Goal: Transaction & Acquisition: Purchase product/service

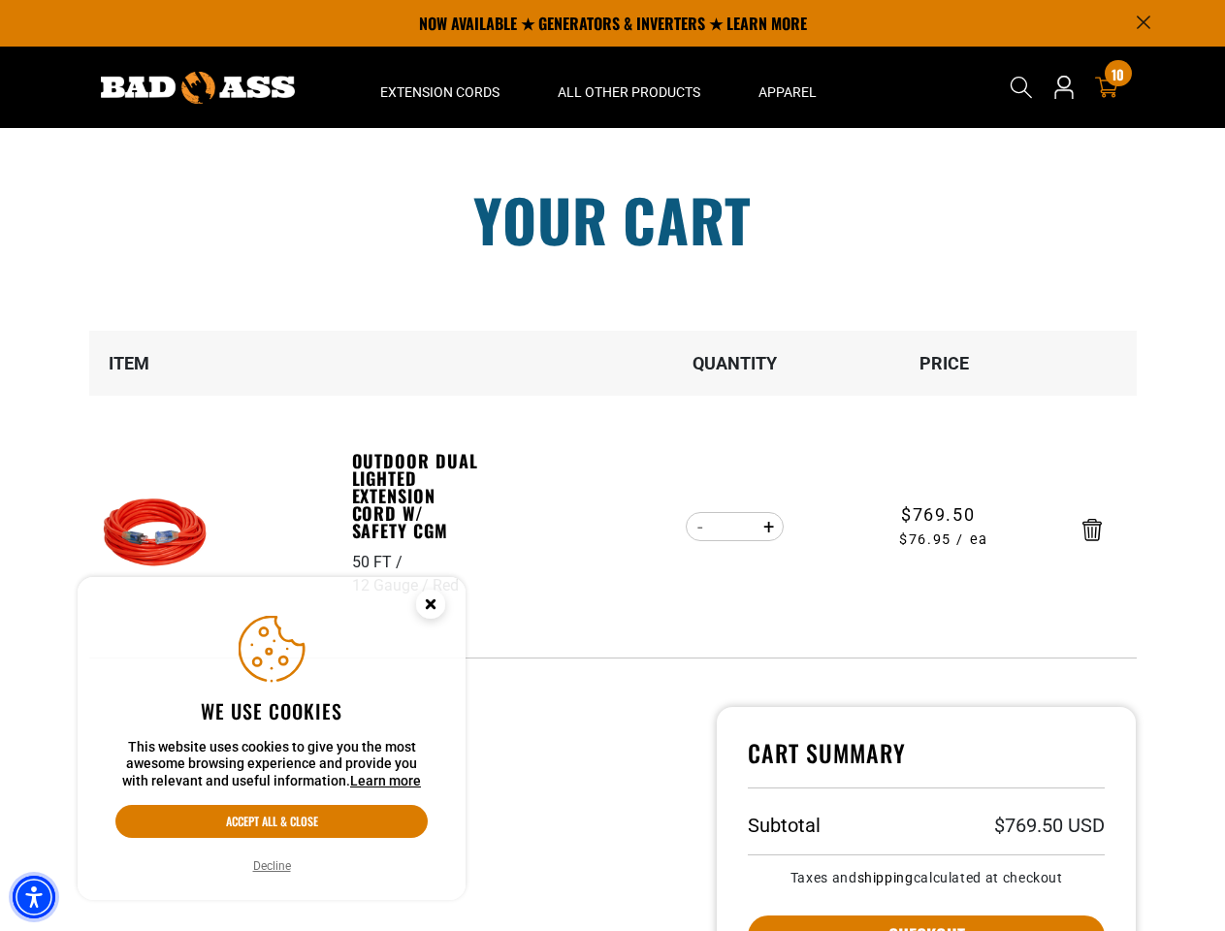
click at [34, 897] on img "Accessibility Menu" at bounding box center [34, 897] width 43 height 43
